Goal: Task Accomplishment & Management: Use online tool/utility

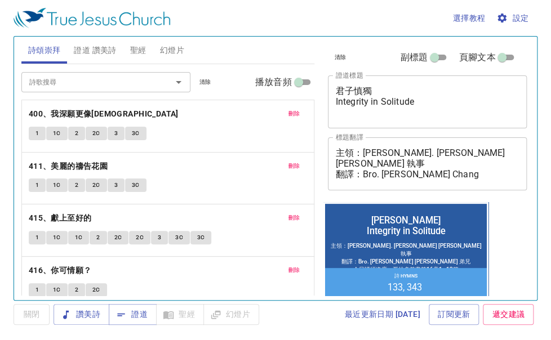
click at [99, 48] on span "證道 讚美詩" at bounding box center [95, 50] width 42 height 14
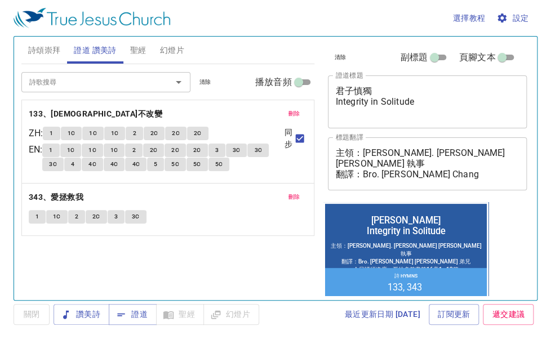
click at [145, 36] on div "詩頌崇拜 證道 讚美詩 聖經 幻燈片 詩歌搜尋 詩歌搜尋 清除 播放音頻 刪除 400、我深願更像耶穌 1 1C 2 2C 3 3C 刪除 411、美麗的禱告…" at bounding box center [276, 168] width 524 height 265
click at [139, 42] on button "聖經" at bounding box center [138, 50] width 30 height 27
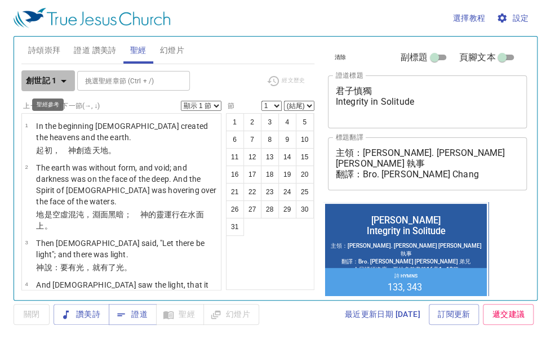
click at [63, 86] on icon "button" at bounding box center [64, 81] width 14 height 14
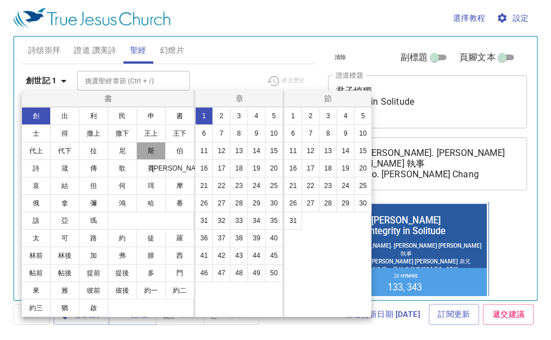
click at [154, 147] on button "斯" at bounding box center [150, 151] width 29 height 18
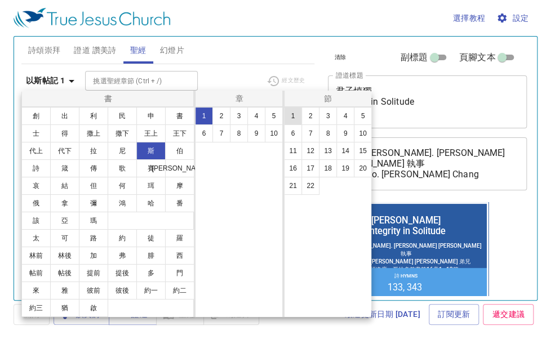
click at [287, 119] on button "1" at bounding box center [293, 116] width 18 height 18
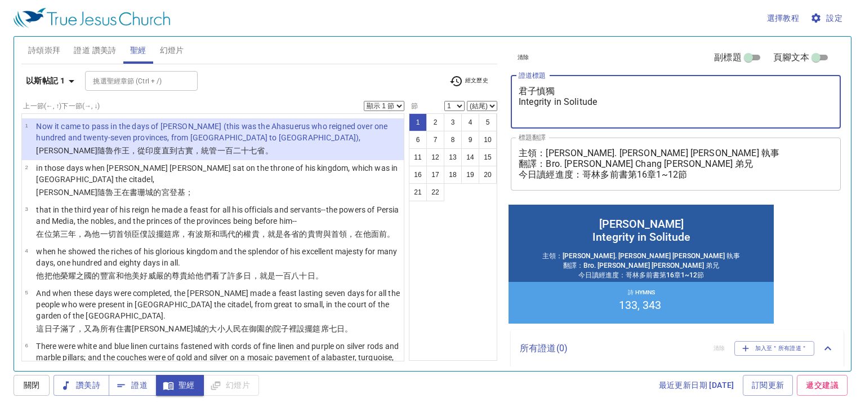
click at [550, 102] on textarea "君子慎獨 Integrity in Solitude" at bounding box center [676, 102] width 314 height 32
drag, startPoint x: 612, startPoint y: 102, endPoint x: 489, endPoint y: 82, distance: 124.4
click at [489, 82] on div "詩頌崇拜 證道 讚美詩 聖經 幻燈片 詩歌搜尋 詩歌搜尋 清除 播放音頻 刪除 400、我深願更像耶穌 1 1C 2 2C 3 3C 刪除 411、美麗的禱告…" at bounding box center [433, 199] width 832 height 334
paste textarea "保羅第三次宣道之旅"
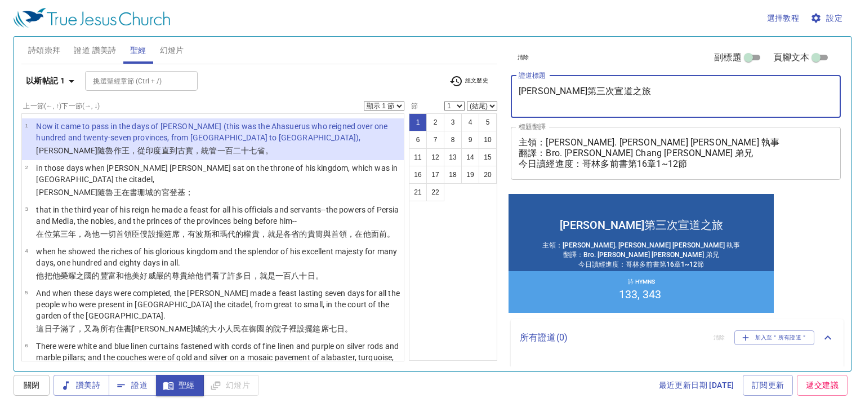
type textarea "保羅第三次宣道之旅"
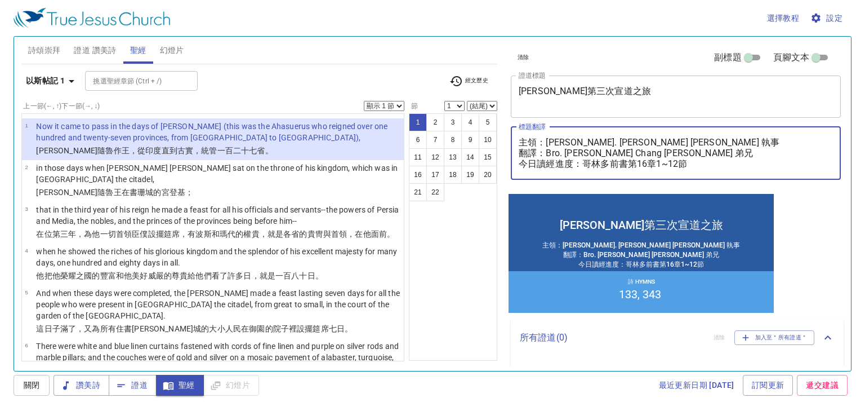
drag, startPoint x: 548, startPoint y: 143, endPoint x: 665, endPoint y: 141, distance: 117.2
click at [550, 141] on textarea "主領：Deacon. Lydia Huang 黃惠珍 執事 翻譯：Bro. Aaron Chang 張富傑 弟兄 今日讀經進度：哥林多前書第16章1~12節" at bounding box center [676, 153] width 314 height 32
drag, startPoint x: 537, startPoint y: 154, endPoint x: 544, endPoint y: 154, distance: 6.2
click at [539, 154] on textarea "主領：黃洸洋 執事 翻譯：Bro. Aaron Chang 張富傑 弟兄 今日讀經進度：哥林多前書第16章1~12節" at bounding box center [676, 153] width 314 height 32
drag, startPoint x: 548, startPoint y: 155, endPoint x: 713, endPoint y: 154, distance: 165.1
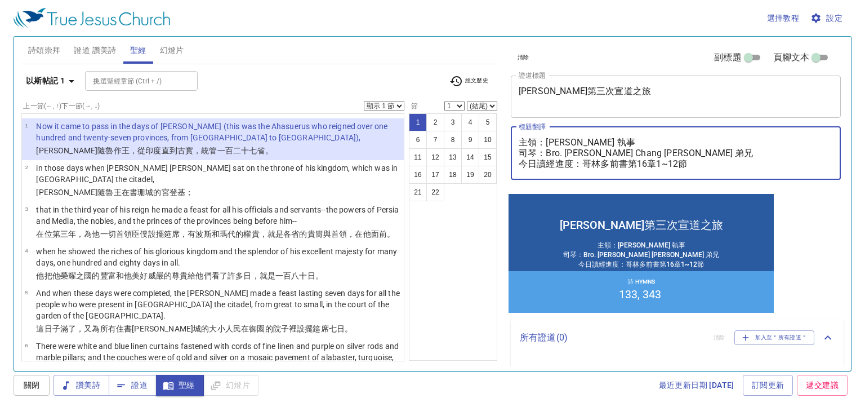
click at [550, 154] on textarea "主領：黃洸洋 執事 司琴：Bro. Aaron Chang 張富傑 弟兄 今日讀經進度：哥林多前書第16章1~12節" at bounding box center [676, 153] width 314 height 32
drag, startPoint x: 586, startPoint y: 164, endPoint x: 629, endPoint y: 169, distance: 43.1
click at [550, 169] on div "主領：黃洸洋 執事 司琴：李百加 姊妹 今日讀經進度：哥林多前書第16章1~12節 x 標題翻譯" at bounding box center [676, 153] width 330 height 53
type textarea "主領：黃洸洋 執事 司琴：李百加 姊妹 今日讀經進度：以斯帖記第1章1~12節"
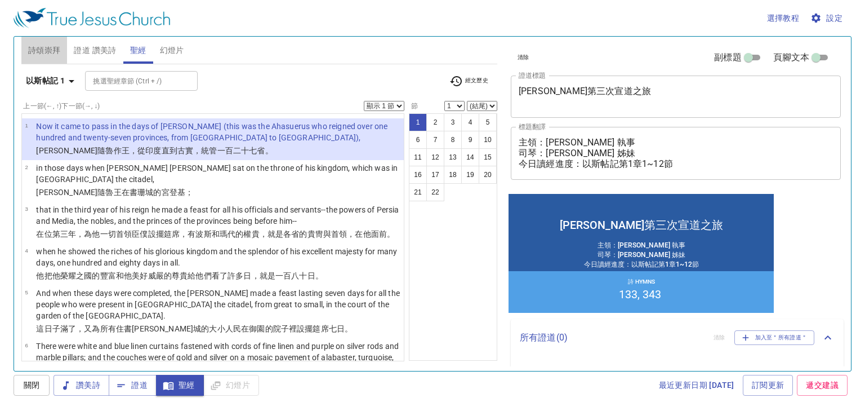
click at [41, 47] on span "詩頌崇拜" at bounding box center [44, 50] width 33 height 14
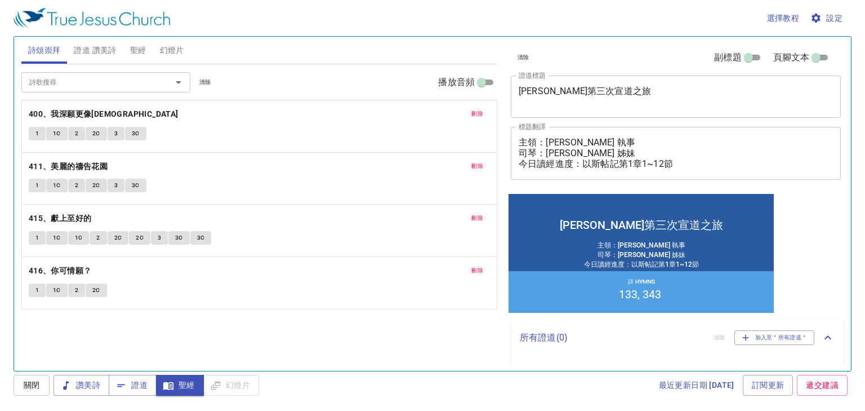
click at [89, 47] on span "證道 讚美詩" at bounding box center [95, 50] width 42 height 14
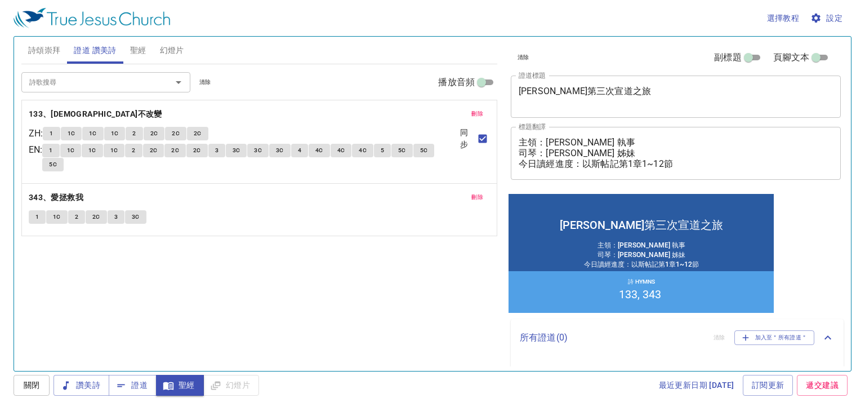
click at [470, 111] on button "刪除" at bounding box center [477, 114] width 25 height 14
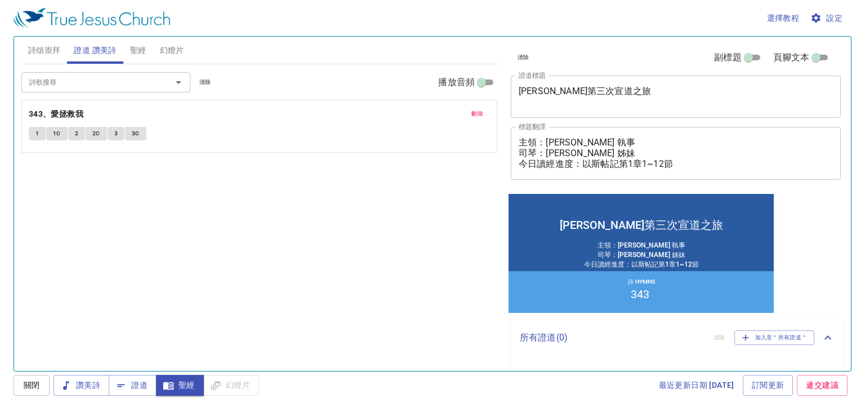
click at [471, 111] on button "刪除" at bounding box center [477, 114] width 25 height 14
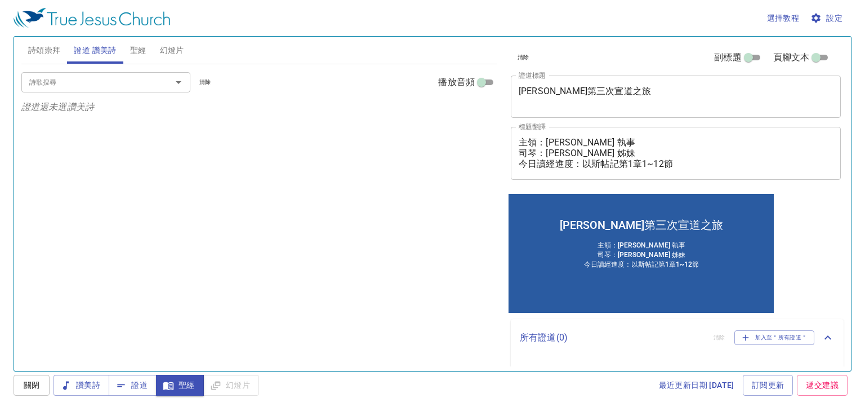
click at [74, 85] on input "詩歌搜尋" at bounding box center [89, 81] width 129 height 13
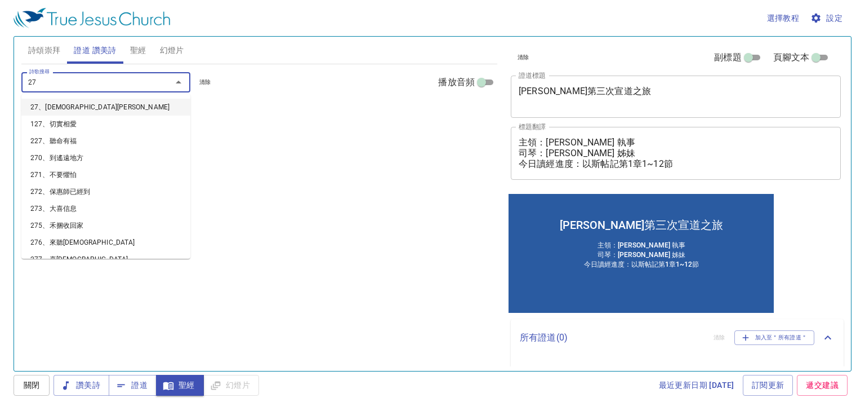
type input "271"
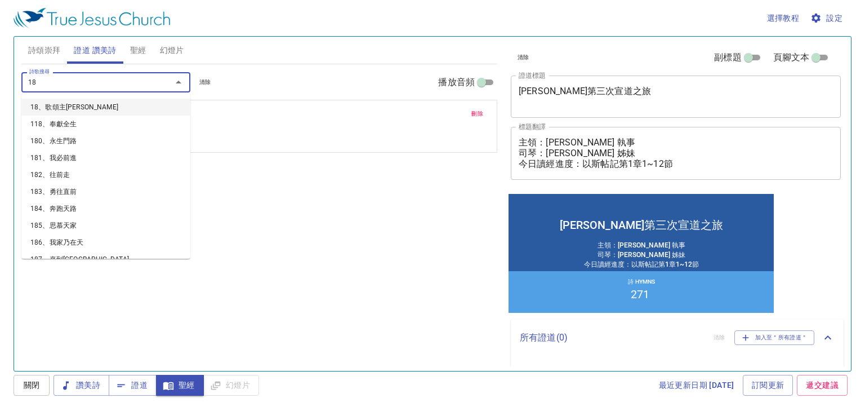
type input "181"
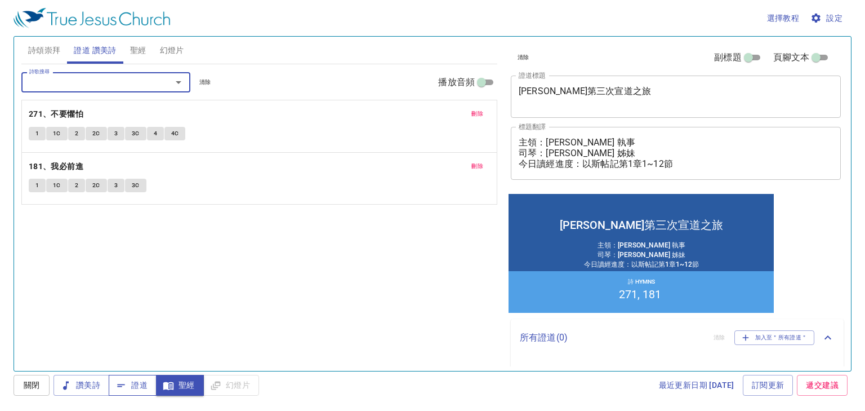
click at [135, 340] on span "證道" at bounding box center [133, 385] width 30 height 14
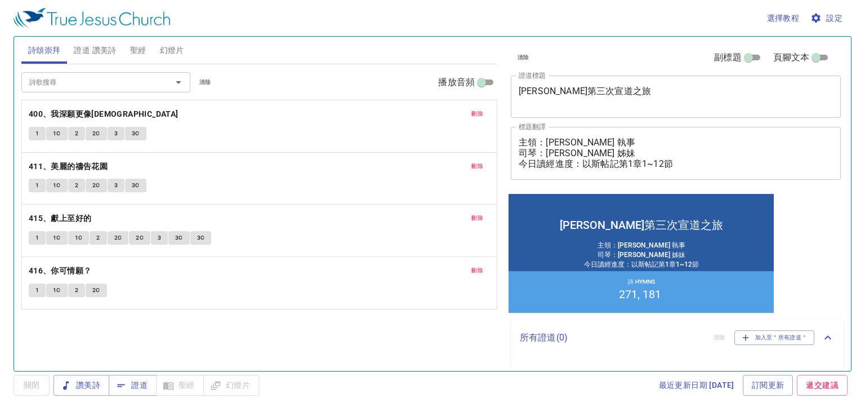
click at [477, 112] on span "刪除" at bounding box center [478, 114] width 12 height 10
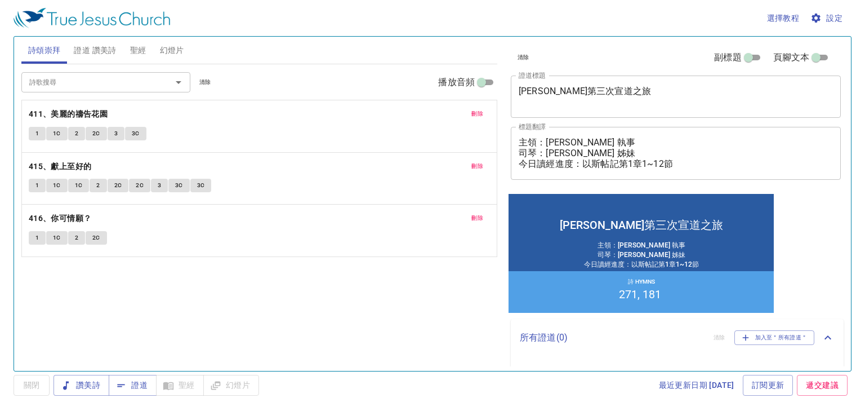
click at [477, 112] on span "刪除" at bounding box center [478, 114] width 12 height 10
click at [477, 161] on span "刪除" at bounding box center [478, 166] width 12 height 10
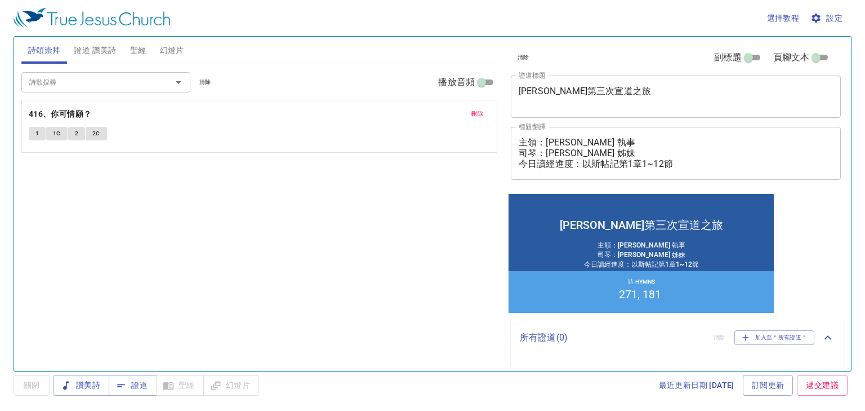
click at [477, 112] on span "刪除" at bounding box center [478, 114] width 12 height 10
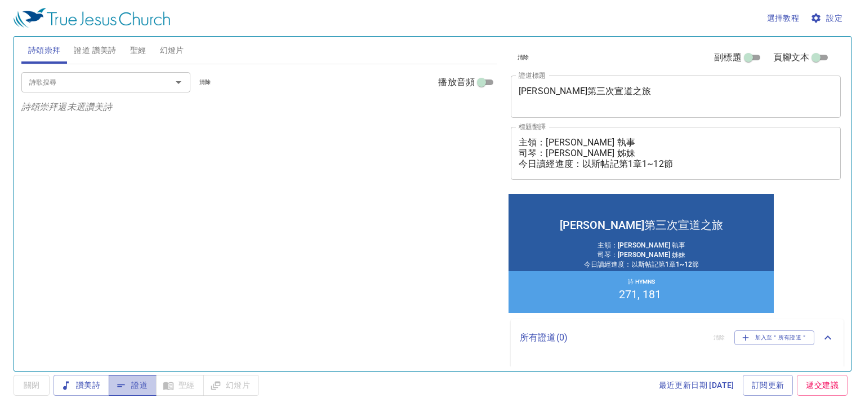
click at [142, 385] on span "證道" at bounding box center [133, 385] width 30 height 14
click at [435, 170] on div "詩歌搜尋 詩歌搜尋 清除 播放音頻 詩頌崇拜還未選讚美詩" at bounding box center [259, 212] width 476 height 297
click at [146, 81] on input "詩歌搜尋" at bounding box center [89, 81] width 129 height 13
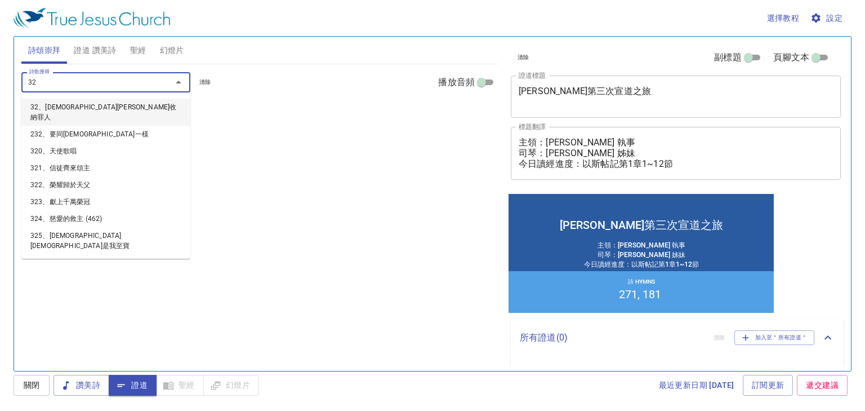
type input "321"
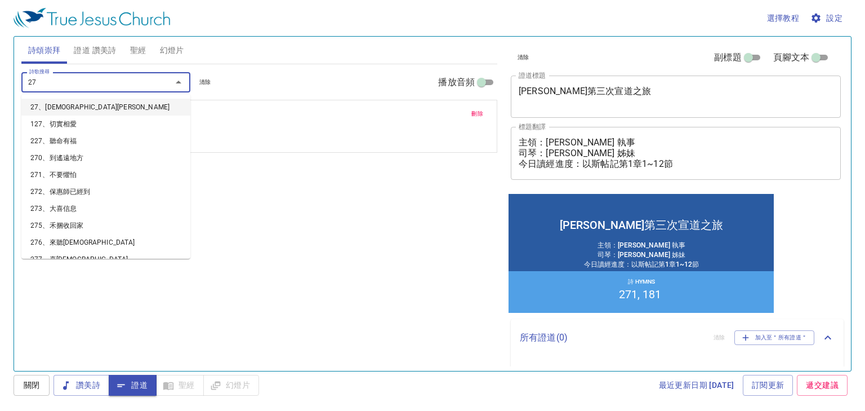
type input "279"
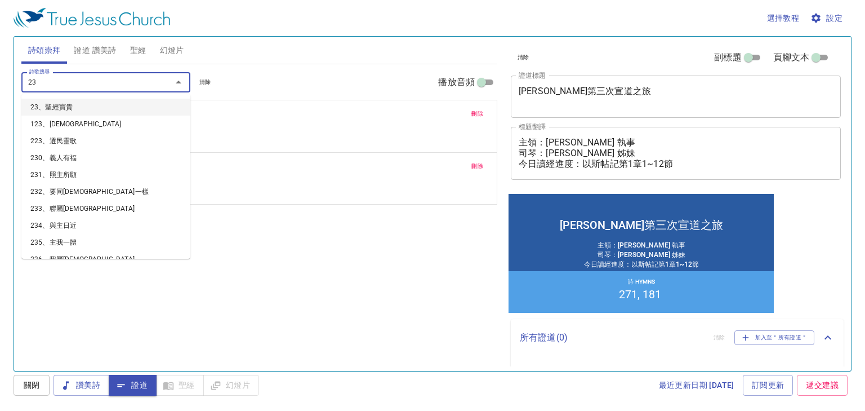
type input "235"
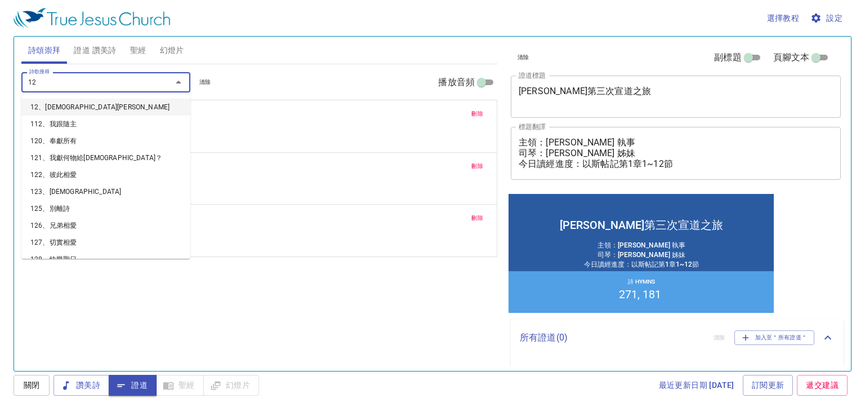
type input "121"
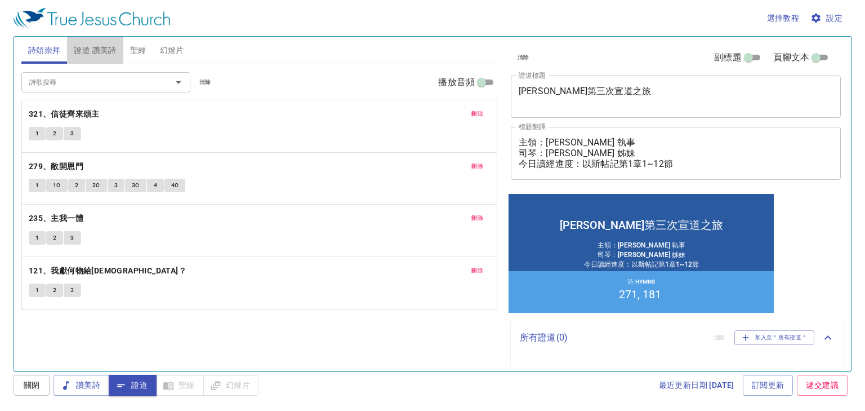
click at [103, 54] on span "證道 讚美詩" at bounding box center [95, 50] width 42 height 14
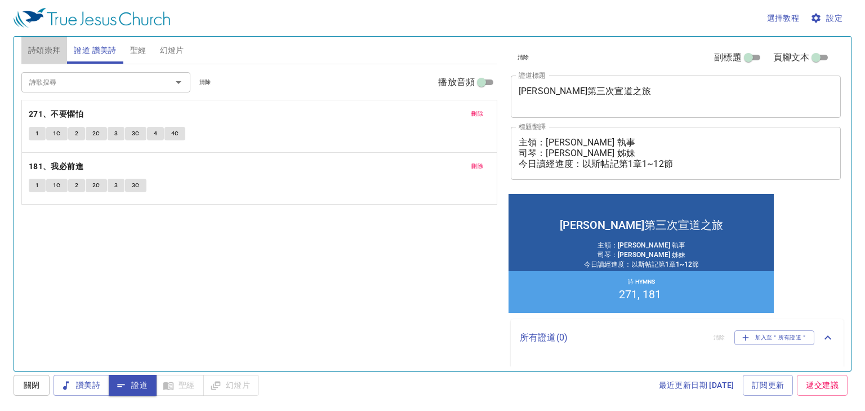
click at [49, 49] on span "詩頌崇拜" at bounding box center [44, 50] width 33 height 14
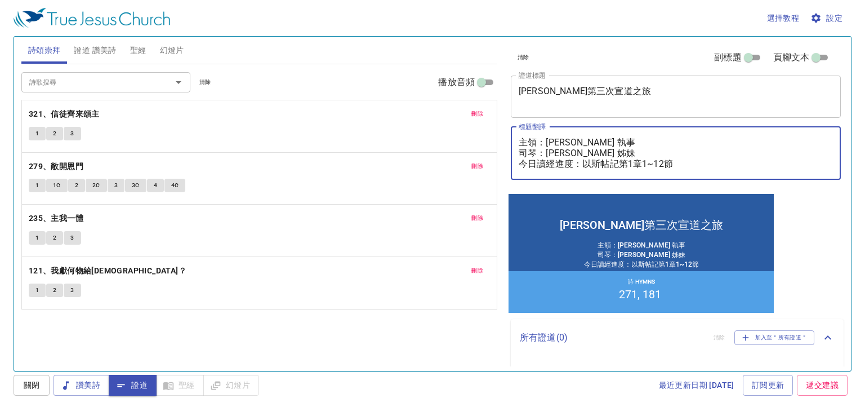
drag, startPoint x: 575, startPoint y: 153, endPoint x: 550, endPoint y: 155, distance: 24.8
click at [550, 155] on textarea "主領：黃洸洋 執事 司琴：李百加 姊妹 今日讀經進度：以斯帖記第1章1~12節" at bounding box center [676, 153] width 314 height 32
click at [553, 152] on textarea "主領：黃洸洋 執事 司琴：李百加 姊妹 今日讀經進度：以斯帖記第1章1~12節" at bounding box center [676, 153] width 314 height 32
drag, startPoint x: 550, startPoint y: 151, endPoint x: 571, endPoint y: 151, distance: 20.8
click at [571, 151] on textarea "主領：黃洸洋 執事 司琴：李百加 姊妹 今日讀經進度：以斯帖記第1章1~12節" at bounding box center [676, 153] width 314 height 32
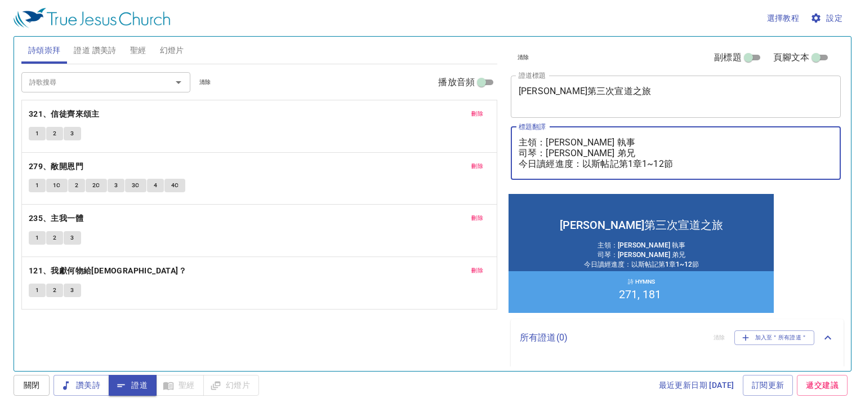
type textarea "主領：黃洸洋 執事 司琴：[PERSON_NAME]為 弟兄 今日讀經進度：以斯帖記第1章1~12節"
click at [287, 131] on div "1 2 3" at bounding box center [259, 135] width 461 height 16
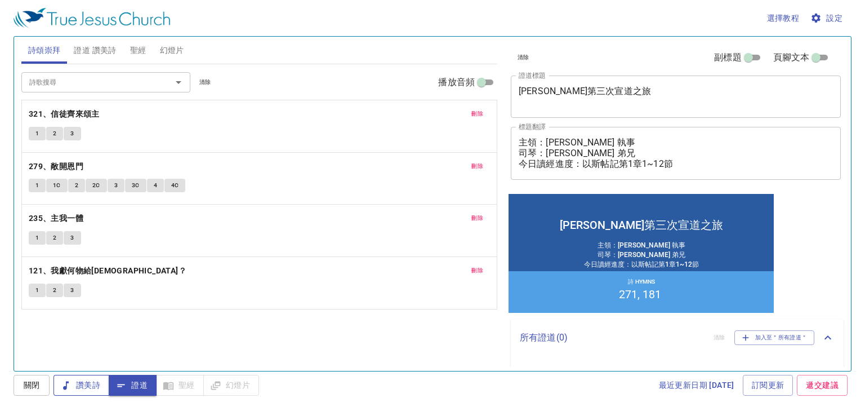
click at [98, 376] on button "讚美詩" at bounding box center [82, 385] width 56 height 21
click at [138, 388] on span "證道" at bounding box center [133, 385] width 30 height 14
click at [100, 382] on span "讚美詩" at bounding box center [82, 385] width 38 height 14
click at [92, 117] on b "321、信徒齊來頌主" at bounding box center [64, 114] width 71 height 14
click at [36, 138] on button "1" at bounding box center [37, 134] width 17 height 14
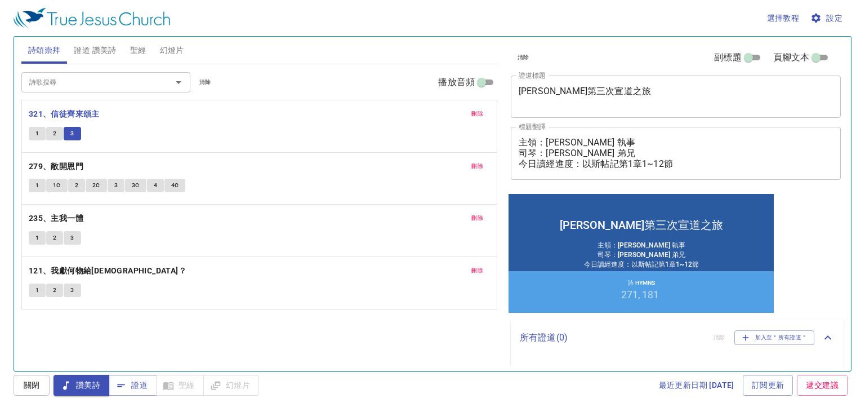
click at [80, 382] on span "讚美詩" at bounding box center [82, 385] width 38 height 14
click at [70, 166] on b "279、敞開恩門" at bounding box center [56, 166] width 55 height 14
drag, startPoint x: 474, startPoint y: 163, endPoint x: 206, endPoint y: 97, distance: 276.1
click at [473, 163] on span "刪除" at bounding box center [478, 166] width 12 height 10
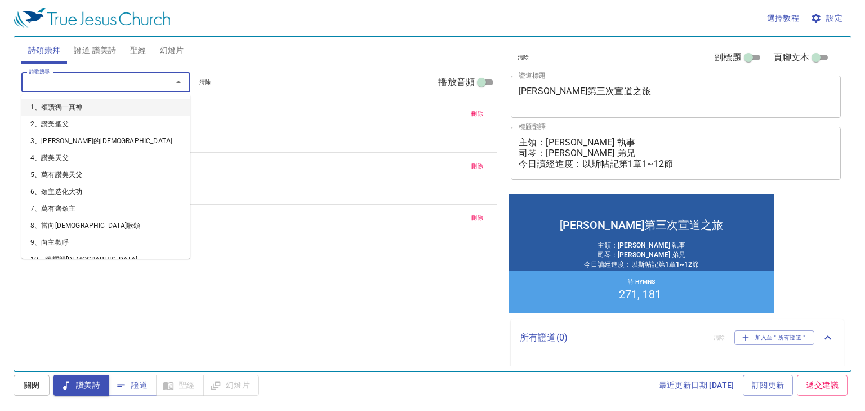
click at [153, 80] on input "詩歌搜尋" at bounding box center [89, 81] width 129 height 13
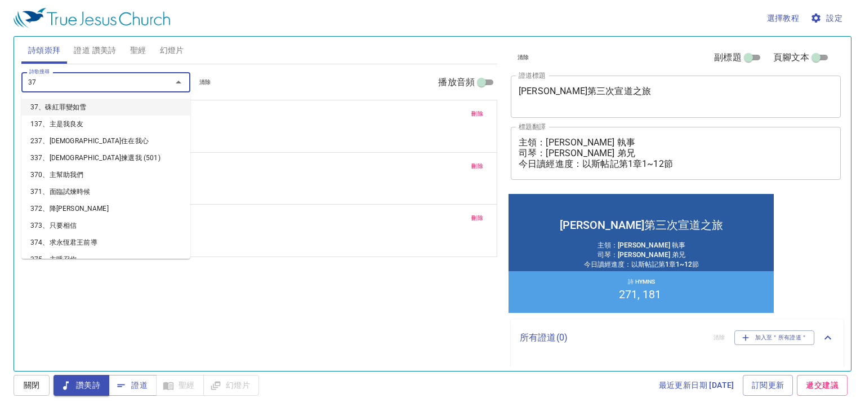
type input "379"
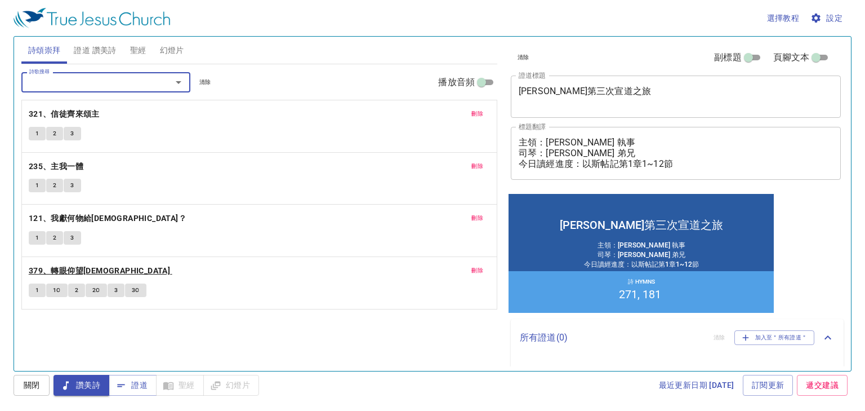
click at [82, 274] on b "379、轉眼仰望[DEMOGRAPHIC_DATA]" at bounding box center [99, 271] width 141 height 14
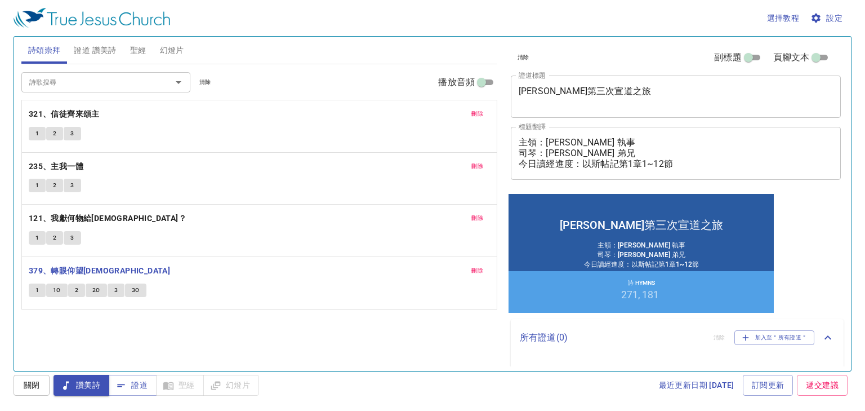
click at [38, 286] on span "1" at bounding box center [36, 290] width 3 height 10
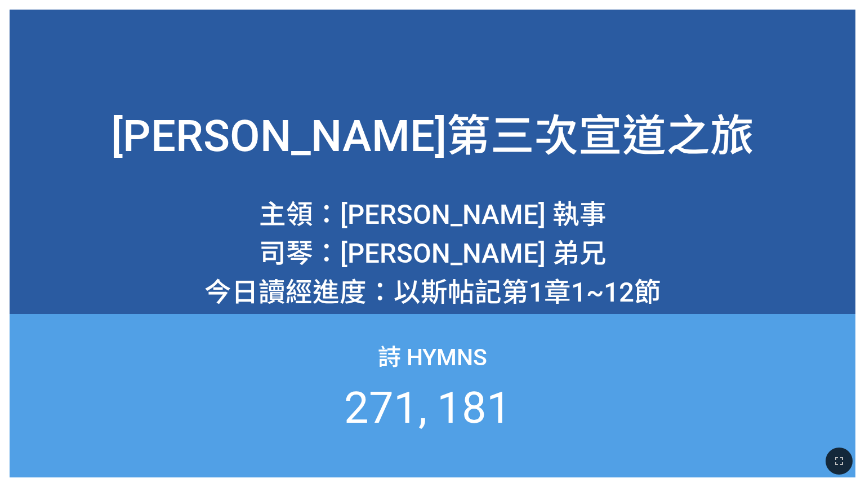
click at [701, 38] on div "[PERSON_NAME]第三次宣道之旅" at bounding box center [433, 103] width 846 height 140
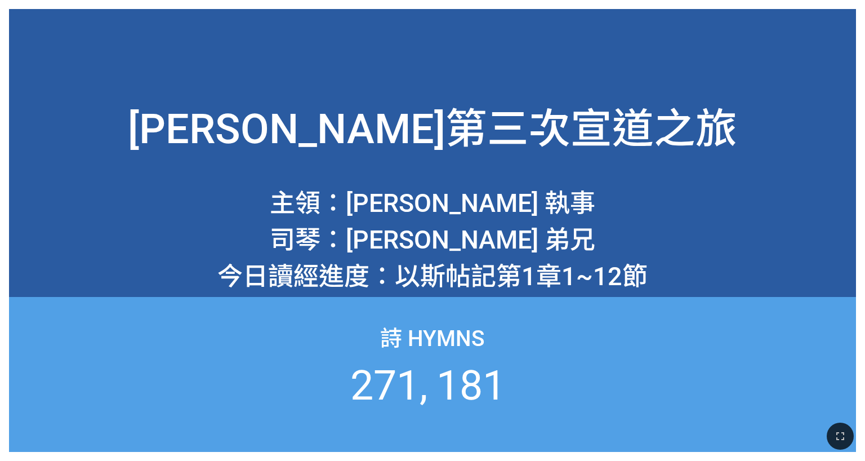
click at [662, 360] on div "詩 Hymns 271 181" at bounding box center [432, 374] width 847 height 155
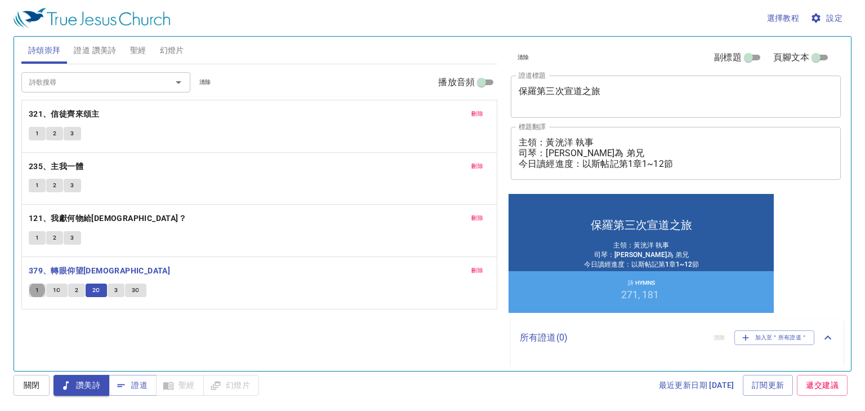
click at [114, 286] on span "3" at bounding box center [115, 290] width 3 height 10
click at [135, 288] on span "3C" at bounding box center [136, 290] width 8 height 10
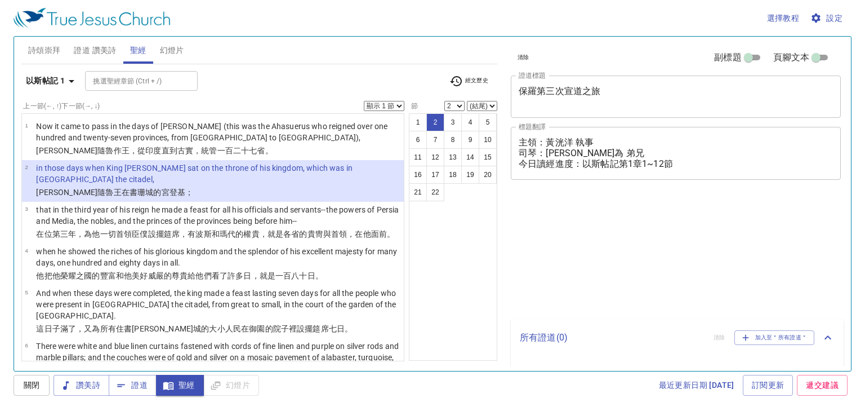
select select "2"
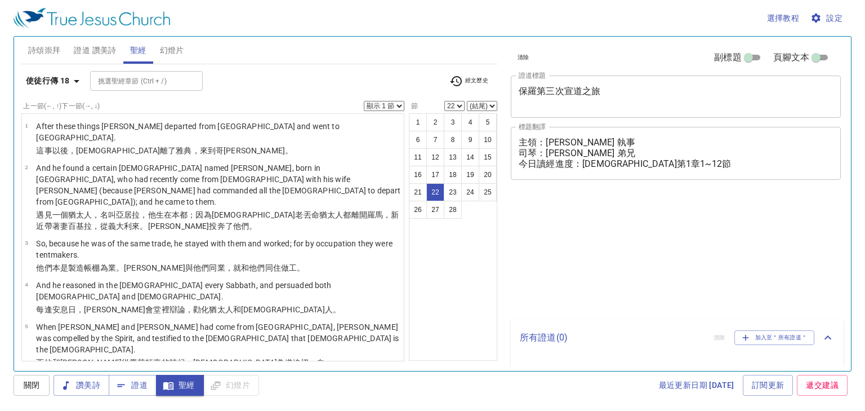
select select "22"
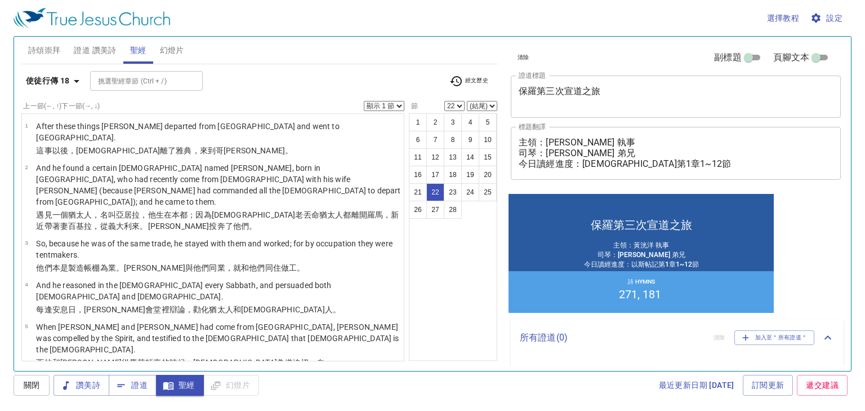
scroll to position [755, 0]
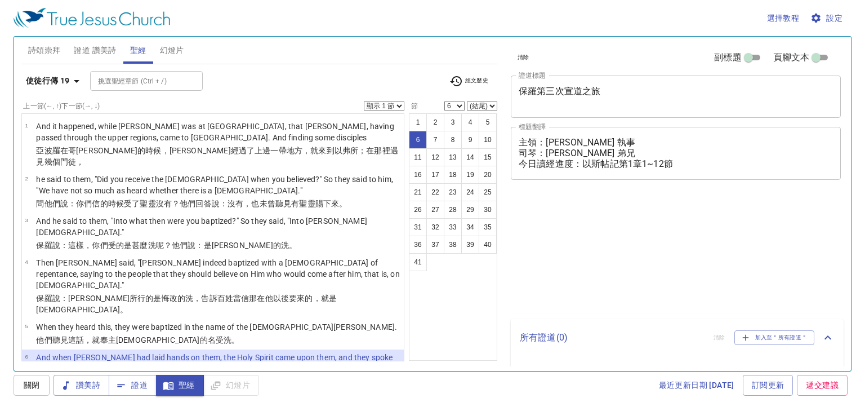
select select "6"
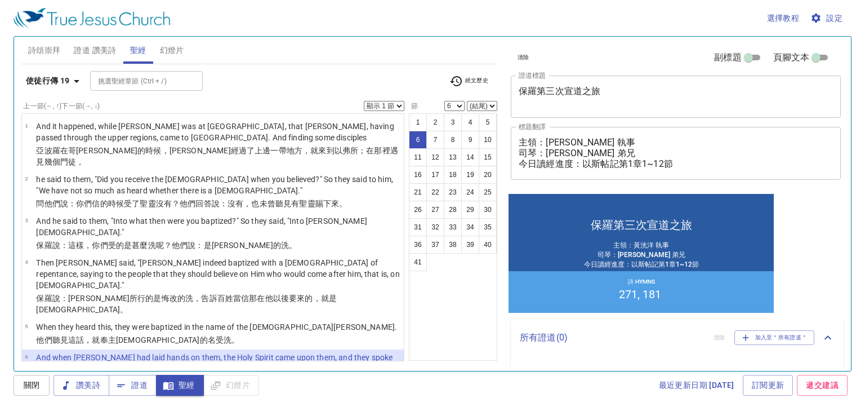
scroll to position [72, 0]
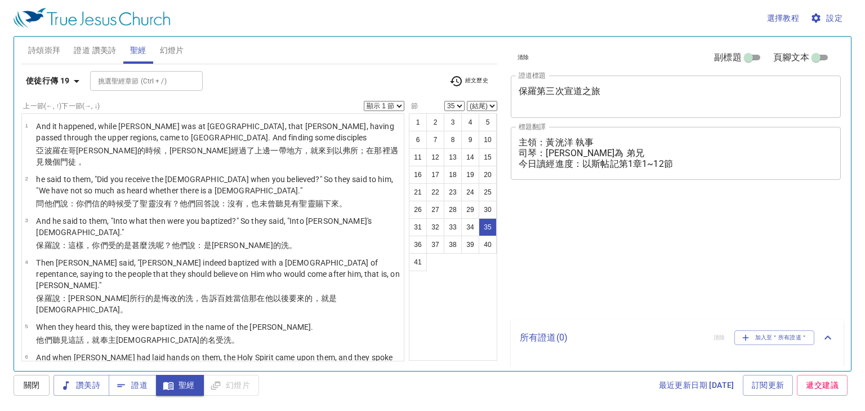
select select "35"
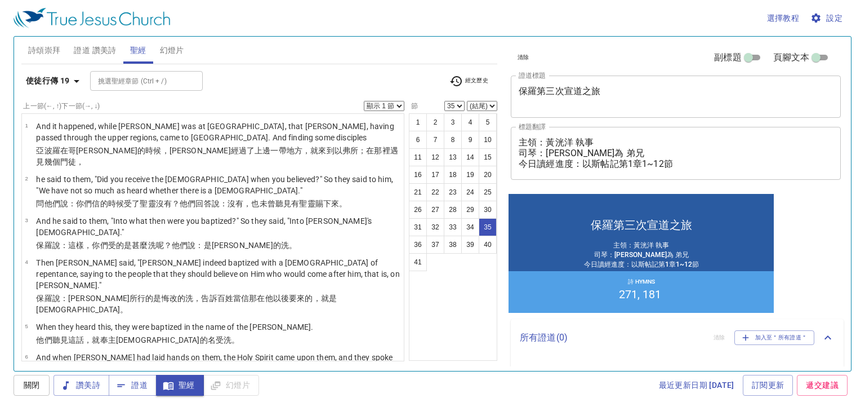
scroll to position [1433, 0]
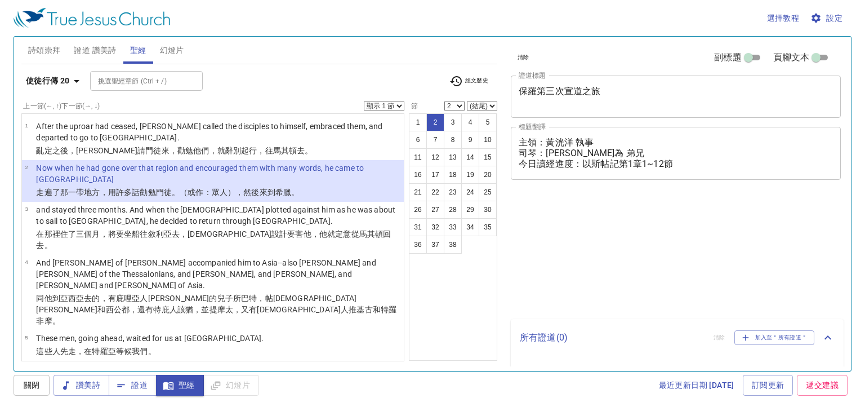
select select "2"
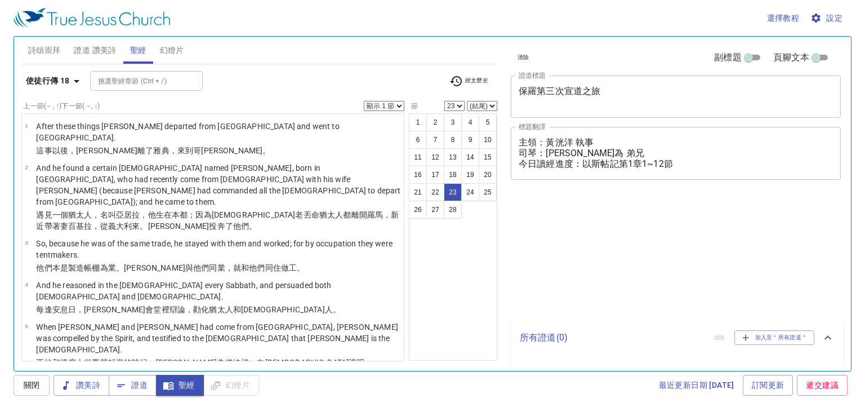
select select "23"
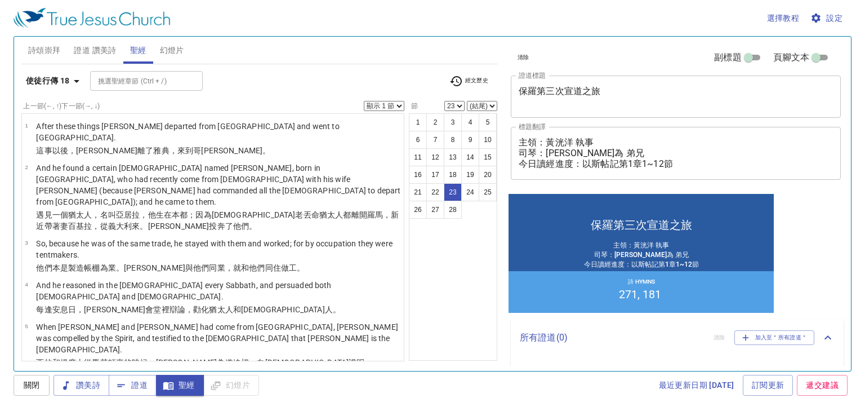
scroll to position [797, 0]
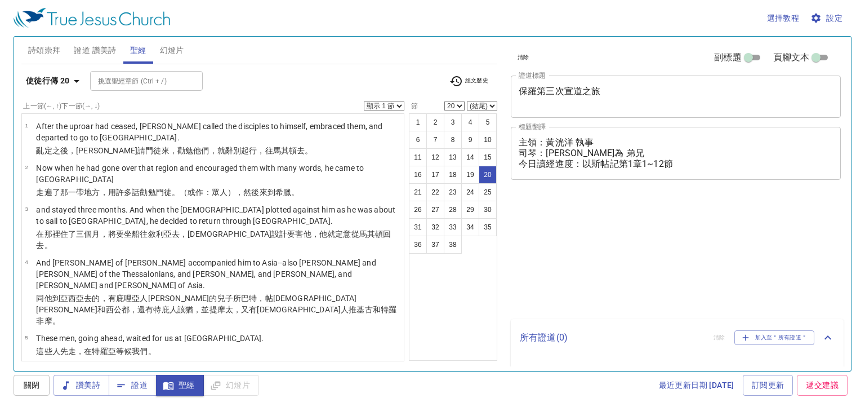
select select "20"
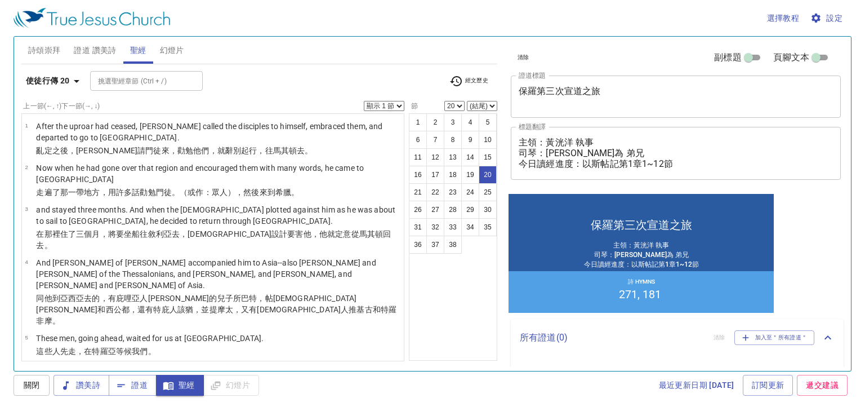
scroll to position [622, 0]
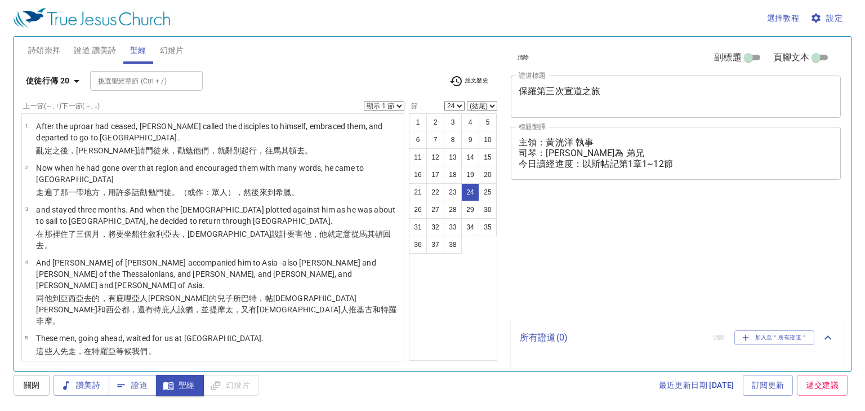
select select "24"
select select "32"
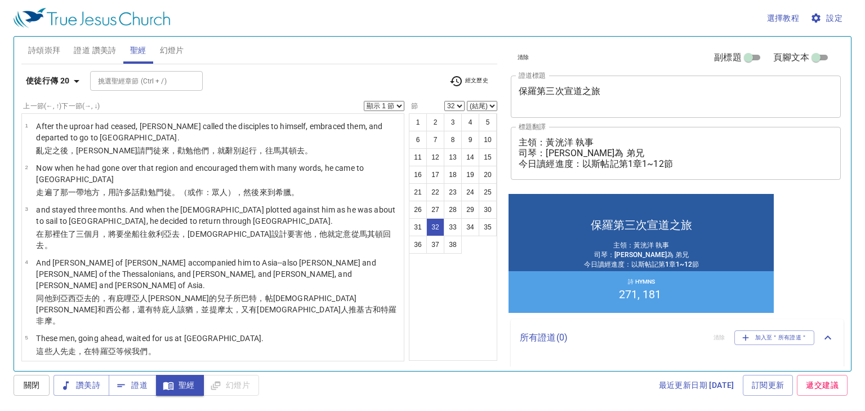
scroll to position [1221, 0]
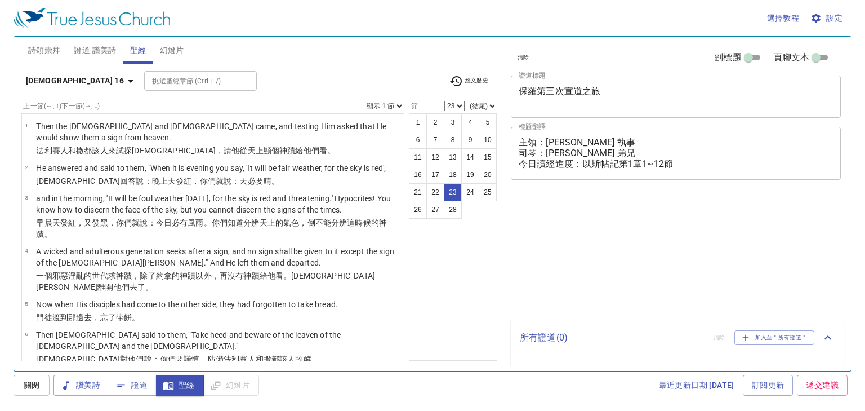
select select "23"
